Goal: Information Seeking & Learning: Learn about a topic

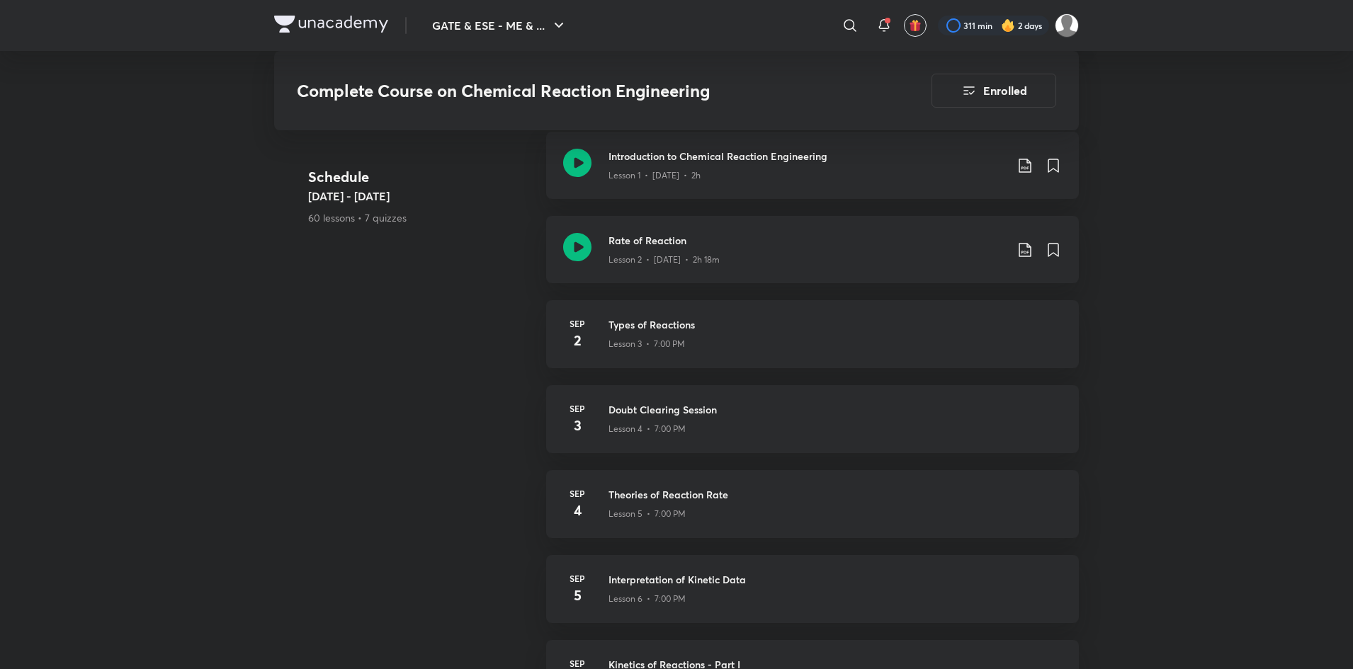
scroll to position [762, 0]
click at [827, 352] on div "[DATE] Types of Reactions Lesson 3 • 7:00 PM" at bounding box center [812, 334] width 533 height 68
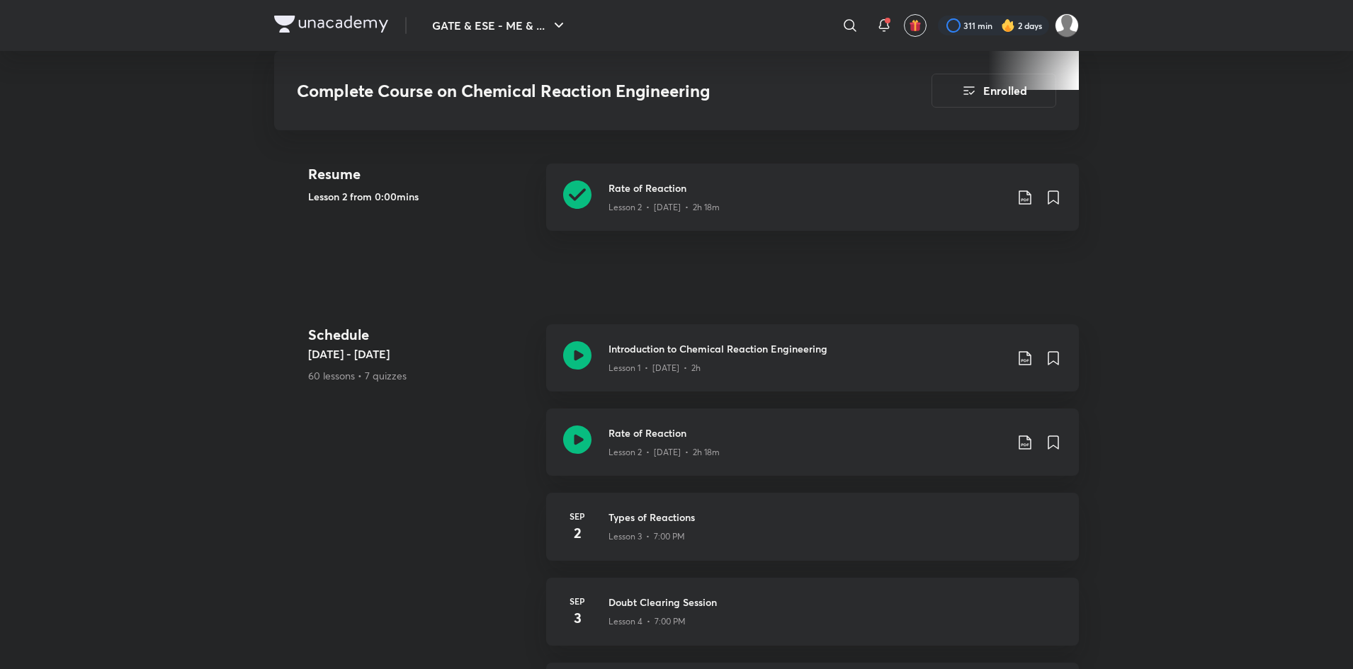
scroll to position [576, 0]
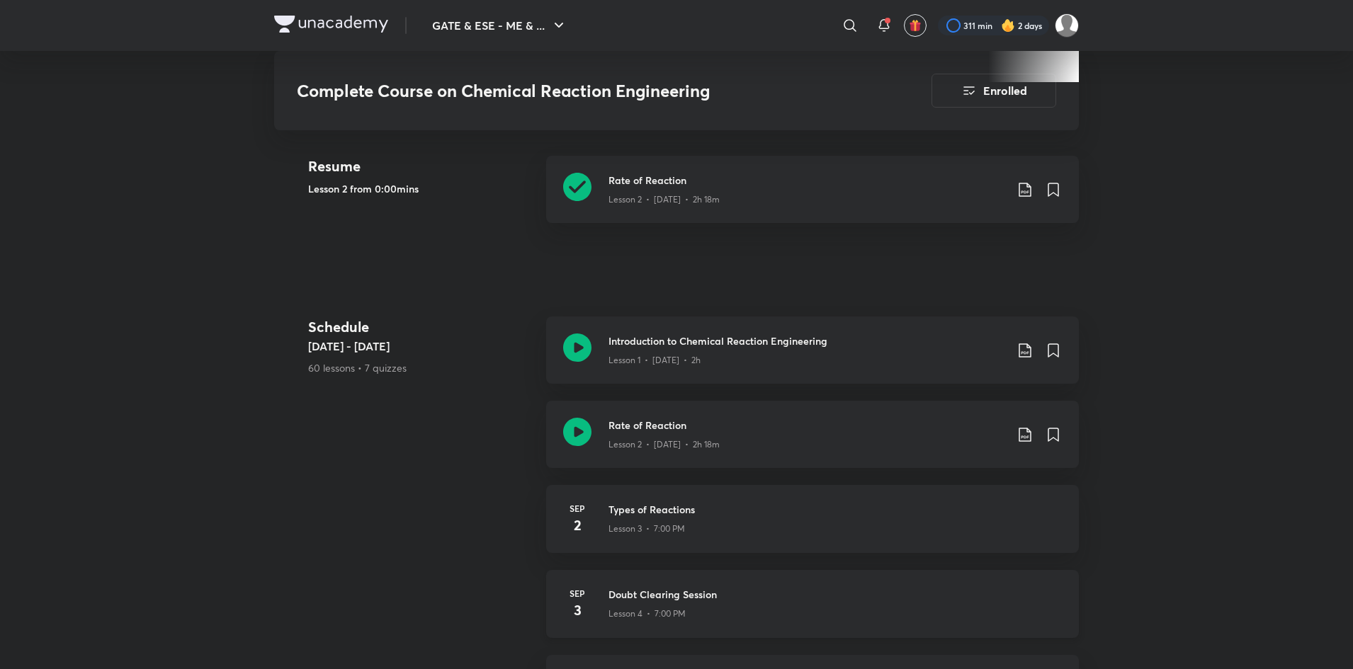
click at [858, 590] on h3 "Doubt Clearing Session" at bounding box center [834, 594] width 453 height 15
click at [844, 516] on h3 "Types of Reactions" at bounding box center [834, 509] width 453 height 15
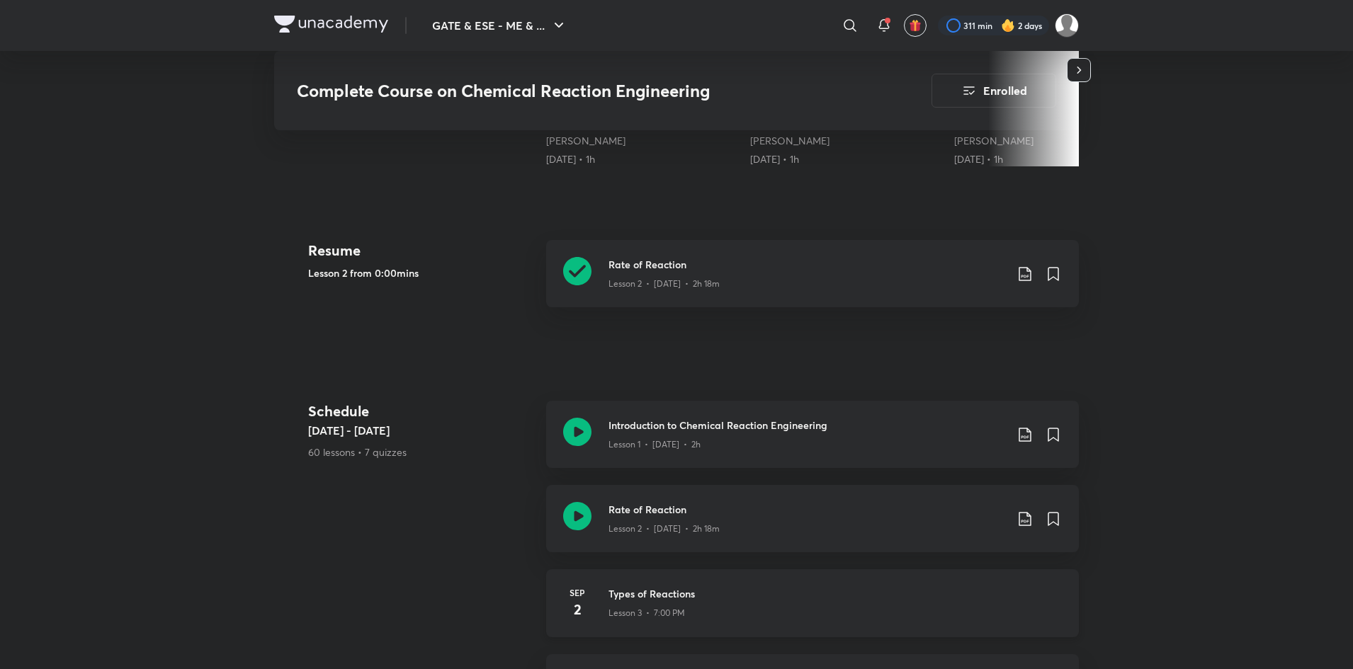
scroll to position [491, 0]
click at [810, 589] on h3 "Types of Reactions" at bounding box center [834, 594] width 453 height 15
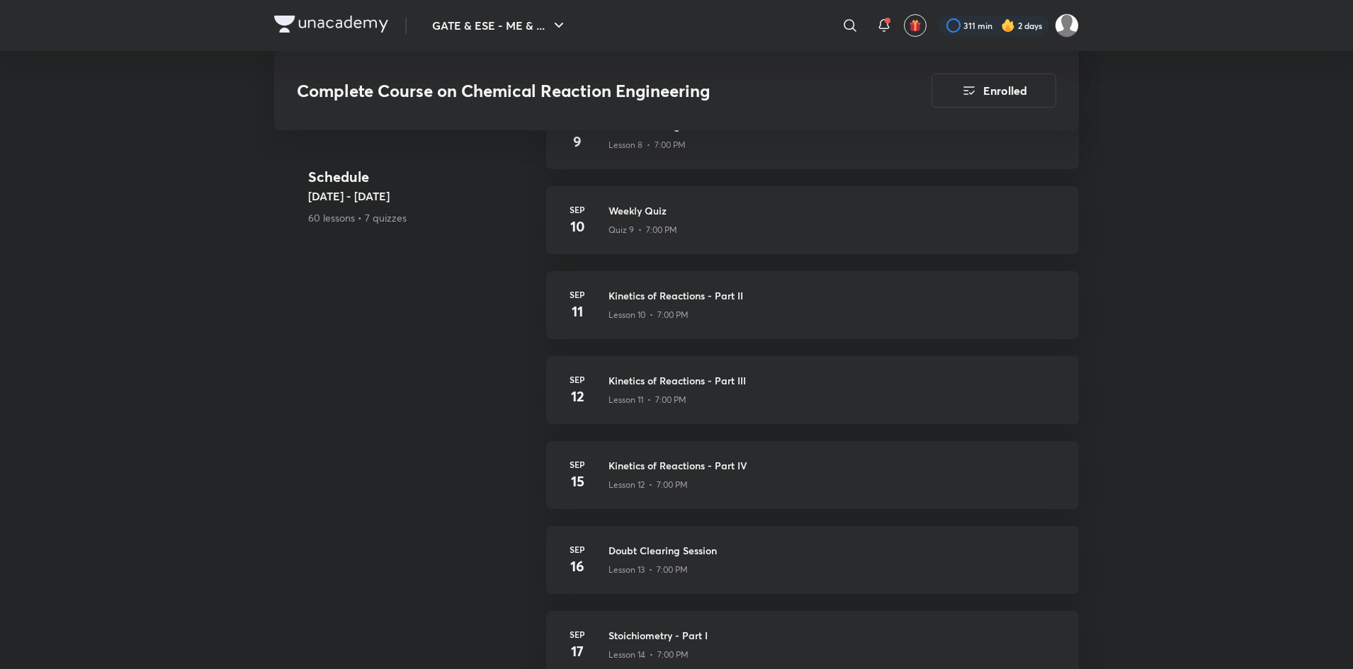
scroll to position [1395, 0]
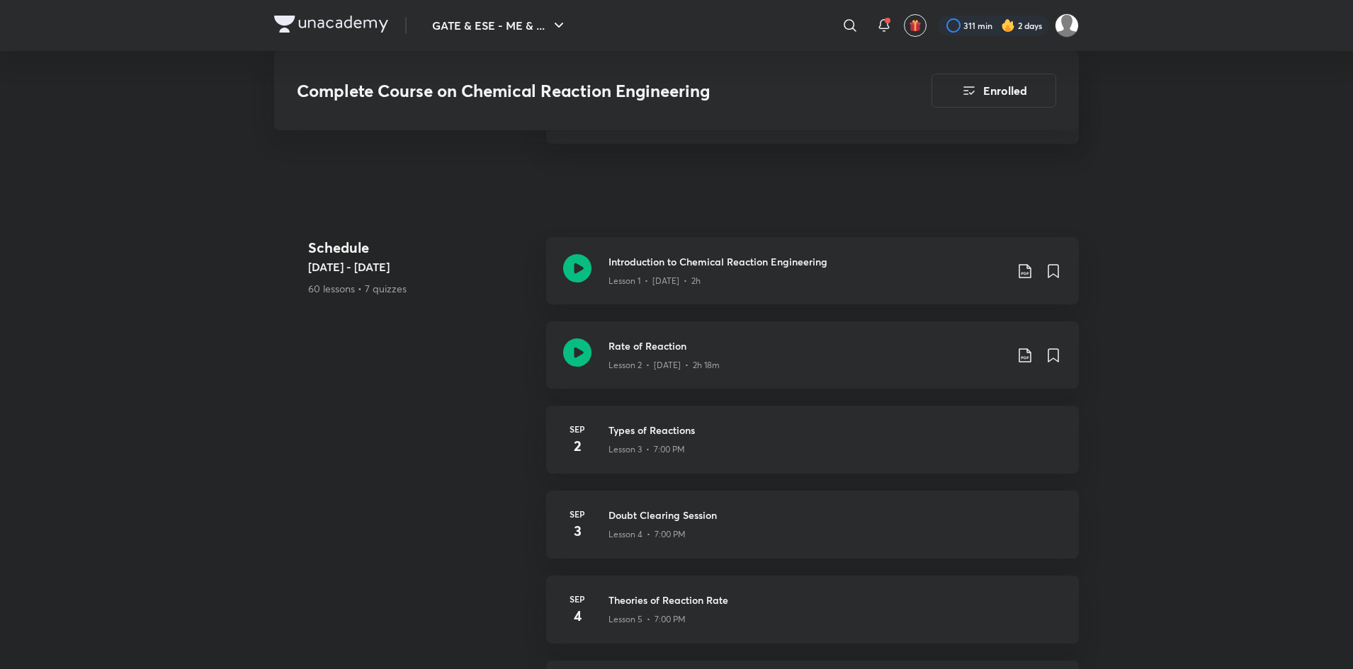
scroll to position [656, 0]
